Goal: Task Accomplishment & Management: Manage account settings

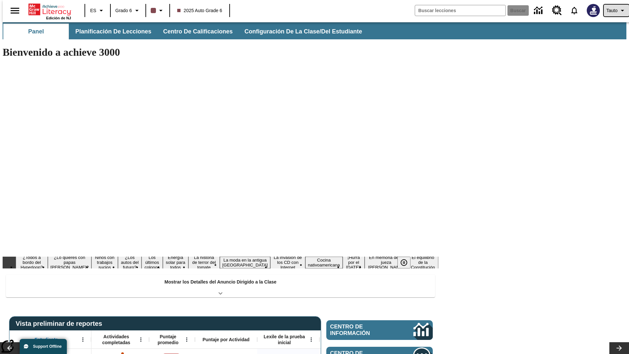
click at [613, 10] on span "Tauto" at bounding box center [611, 10] width 11 height 7
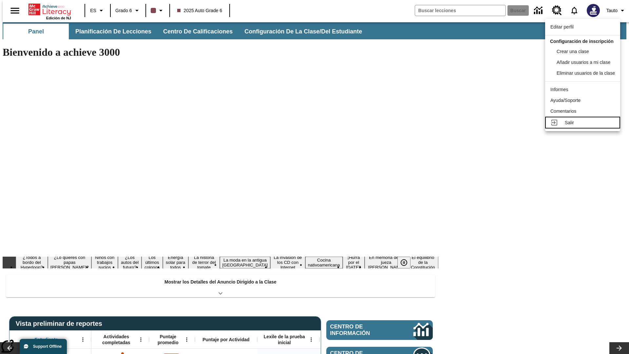
click at [584, 126] on div "Salir" at bounding box center [590, 122] width 50 height 7
